Goal: Information Seeking & Learning: Learn about a topic

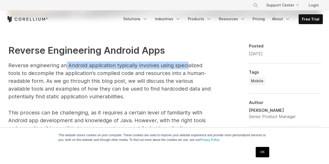
click at [188, 65] on p "Reverse engineering an Android application typically involves using specialized…" at bounding box center [111, 81] width 206 height 39
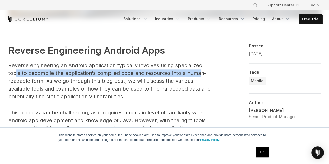
drag, startPoint x: 15, startPoint y: 73, endPoint x: 199, endPoint y: 72, distance: 184.2
click at [199, 72] on p "Reverse engineering an Android application typically involves using specialized…" at bounding box center [111, 81] width 206 height 39
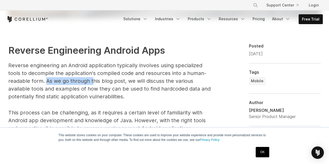
drag, startPoint x: 47, startPoint y: 80, endPoint x: 94, endPoint y: 79, distance: 46.8
click at [94, 79] on p "Reverse engineering an Android application typically involves using specialized…" at bounding box center [111, 81] width 206 height 39
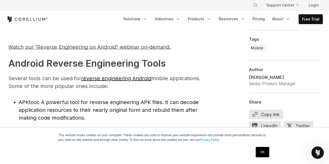
scroll to position [572, 0]
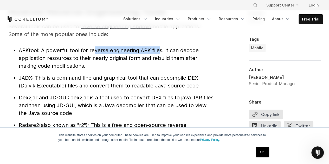
drag, startPoint x: 94, startPoint y: 51, endPoint x: 157, endPoint y: 51, distance: 63.2
click at [157, 51] on span ": A powerful tool for reverse engineering APK files. It can decode application …" at bounding box center [109, 58] width 180 height 22
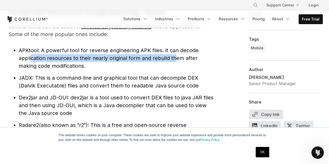
drag, startPoint x: 30, startPoint y: 59, endPoint x: 177, endPoint y: 58, distance: 146.5
click at [177, 58] on span ": A powerful tool for reverse engineering APK files. It can decode application …" at bounding box center [109, 58] width 180 height 22
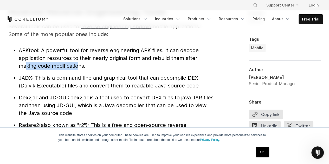
drag, startPoint x: 29, startPoint y: 66, endPoint x: 78, endPoint y: 66, distance: 48.7
click at [78, 66] on span ": A powerful tool for reverse engineering APK files. It can decode application …" at bounding box center [109, 58] width 180 height 22
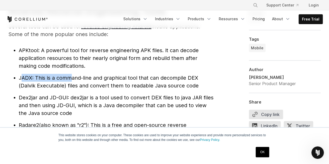
drag, startPoint x: 22, startPoint y: 78, endPoint x: 72, endPoint y: 76, distance: 50.0
click at [72, 76] on li "JADX : This is a command-line and graphical tool that can decompile DEX (Dalvik…" at bounding box center [116, 82] width 195 height 16
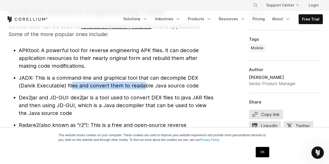
drag, startPoint x: 71, startPoint y: 85, endPoint x: 145, endPoint y: 84, distance: 73.6
click at [145, 84] on span ": This is a command-line and graphical tool that can decompile DEX (Dalvik Exec…" at bounding box center [109, 82] width 180 height 14
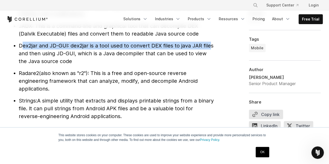
drag, startPoint x: 23, startPoint y: 45, endPoint x: 209, endPoint y: 45, distance: 186.5
click at [209, 45] on li "Dex2jar and JD-GUI : dex2jar is a tool used to convert DEX files to java JAR fi…" at bounding box center [116, 53] width 195 height 23
click at [209, 45] on span ": dex2jar is a tool used to convert DEX files to java JAR files and then using …" at bounding box center [116, 54] width 195 height 22
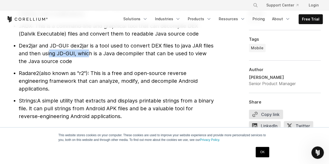
drag, startPoint x: 49, startPoint y: 54, endPoint x: 88, endPoint y: 52, distance: 39.1
click at [88, 52] on span ": dex2jar is a tool used to convert DEX files to java JAR files and then using …" at bounding box center [116, 54] width 195 height 22
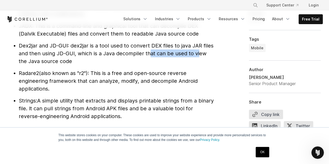
drag, startPoint x: 151, startPoint y: 53, endPoint x: 199, endPoint y: 54, distance: 47.6
click at [199, 54] on span ": dex2jar is a tool used to convert DEX files to java JAR files and then using …" at bounding box center [116, 54] width 195 height 22
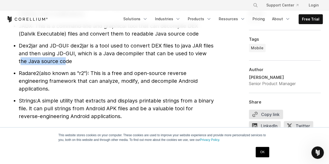
drag, startPoint x: 20, startPoint y: 62, endPoint x: 64, endPoint y: 60, distance: 44.3
click at [64, 60] on span ": dex2jar is a tool used to convert DEX files to java JAR files and then using …" at bounding box center [116, 54] width 195 height 22
drag, startPoint x: 20, startPoint y: 72, endPoint x: 38, endPoint y: 72, distance: 18.5
click at [38, 72] on span "Radare2" at bounding box center [29, 73] width 20 height 6
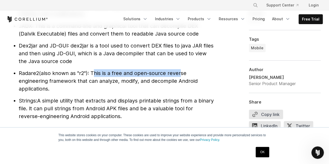
drag, startPoint x: 94, startPoint y: 73, endPoint x: 180, endPoint y: 73, distance: 85.9
click at [180, 73] on span "(also known as "r2"): This is a free and open-source reverse engineering framew…" at bounding box center [108, 81] width 179 height 22
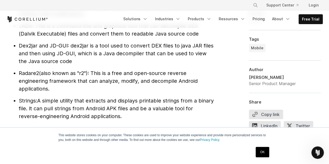
scroll to position [650, 0]
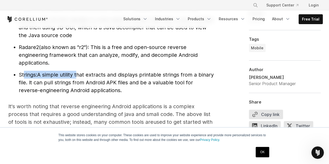
drag, startPoint x: 23, startPoint y: 73, endPoint x: 78, endPoint y: 74, distance: 54.7
click at [78, 74] on li "Strings: A simple utility that extracts and displays printable strings from a b…" at bounding box center [116, 82] width 195 height 23
click at [78, 74] on span "A simple utility that extracts and displays printable strings from a binary fil…" at bounding box center [116, 83] width 195 height 22
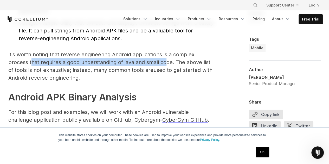
drag, startPoint x: 31, startPoint y: 63, endPoint x: 165, endPoint y: 61, distance: 134.3
click at [165, 61] on p "It's worth noting that reverse engineering Android applications is a complex pr…" at bounding box center [111, 66] width 206 height 31
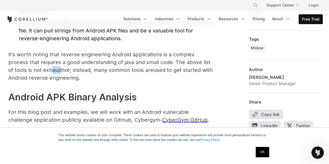
drag, startPoint x: 52, startPoint y: 71, endPoint x: 60, endPoint y: 70, distance: 7.6
click at [60, 70] on p "It's worth noting that reverse engineering Android applications is a complex pr…" at bounding box center [111, 66] width 206 height 31
drag, startPoint x: 76, startPoint y: 69, endPoint x: 84, endPoint y: 69, distance: 7.5
click at [84, 69] on span "; instead, many common tools are" at bounding box center [112, 70] width 84 height 6
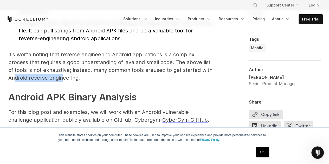
drag, startPoint x: 16, startPoint y: 76, endPoint x: 61, endPoint y: 75, distance: 45.0
click at [61, 75] on p "It's worth noting that reverse engineering Android applications is a complex pr…" at bounding box center [111, 66] width 206 height 31
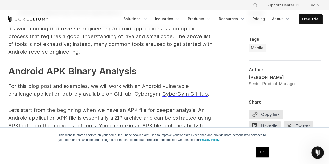
scroll to position [755, 0]
